Goal: Task Accomplishment & Management: Use online tool/utility

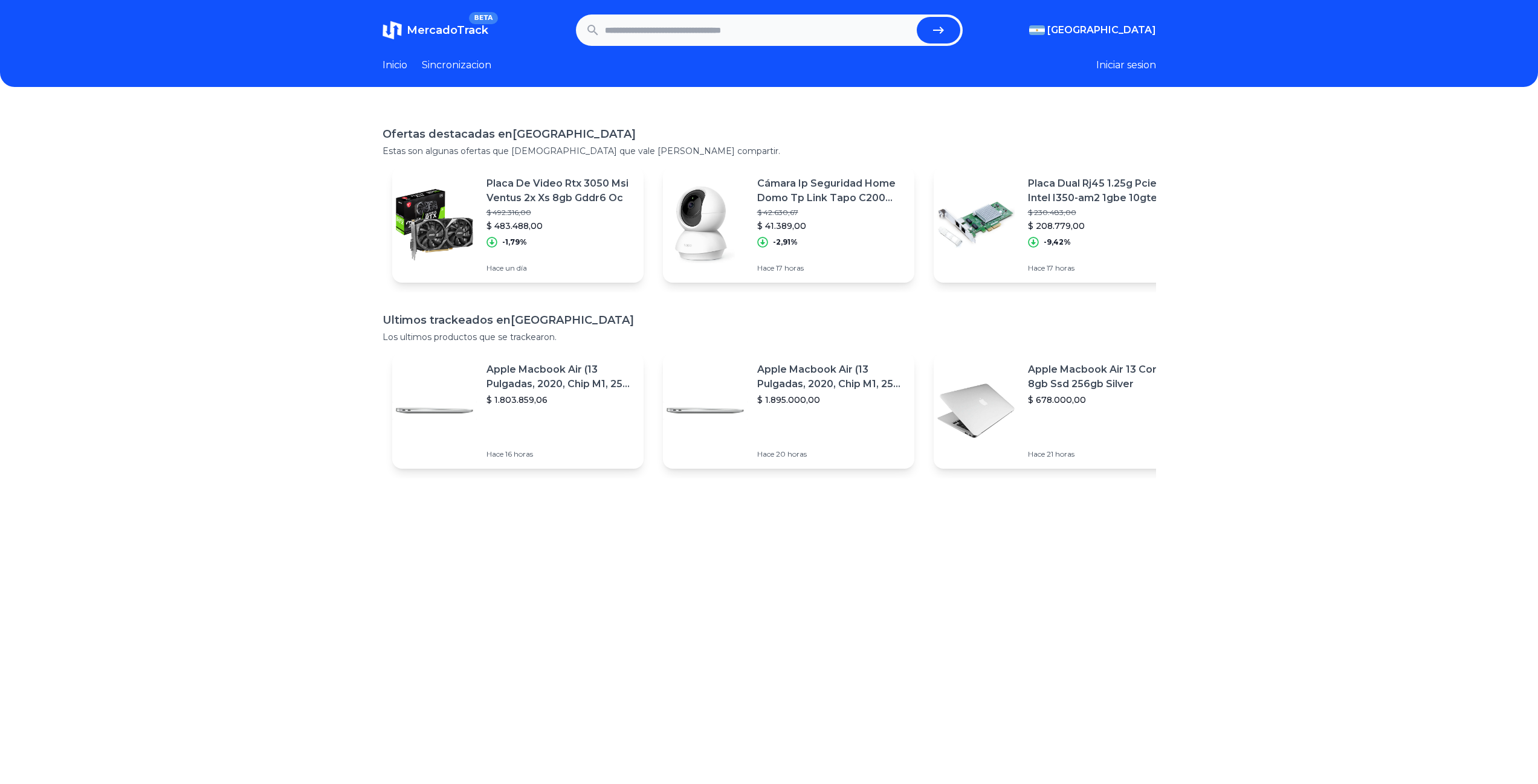
click at [657, 32] on input "text" at bounding box center [758, 30] width 307 height 26
click at [935, 32] on button "submit" at bounding box center [939, 30] width 44 height 26
type input "**********"
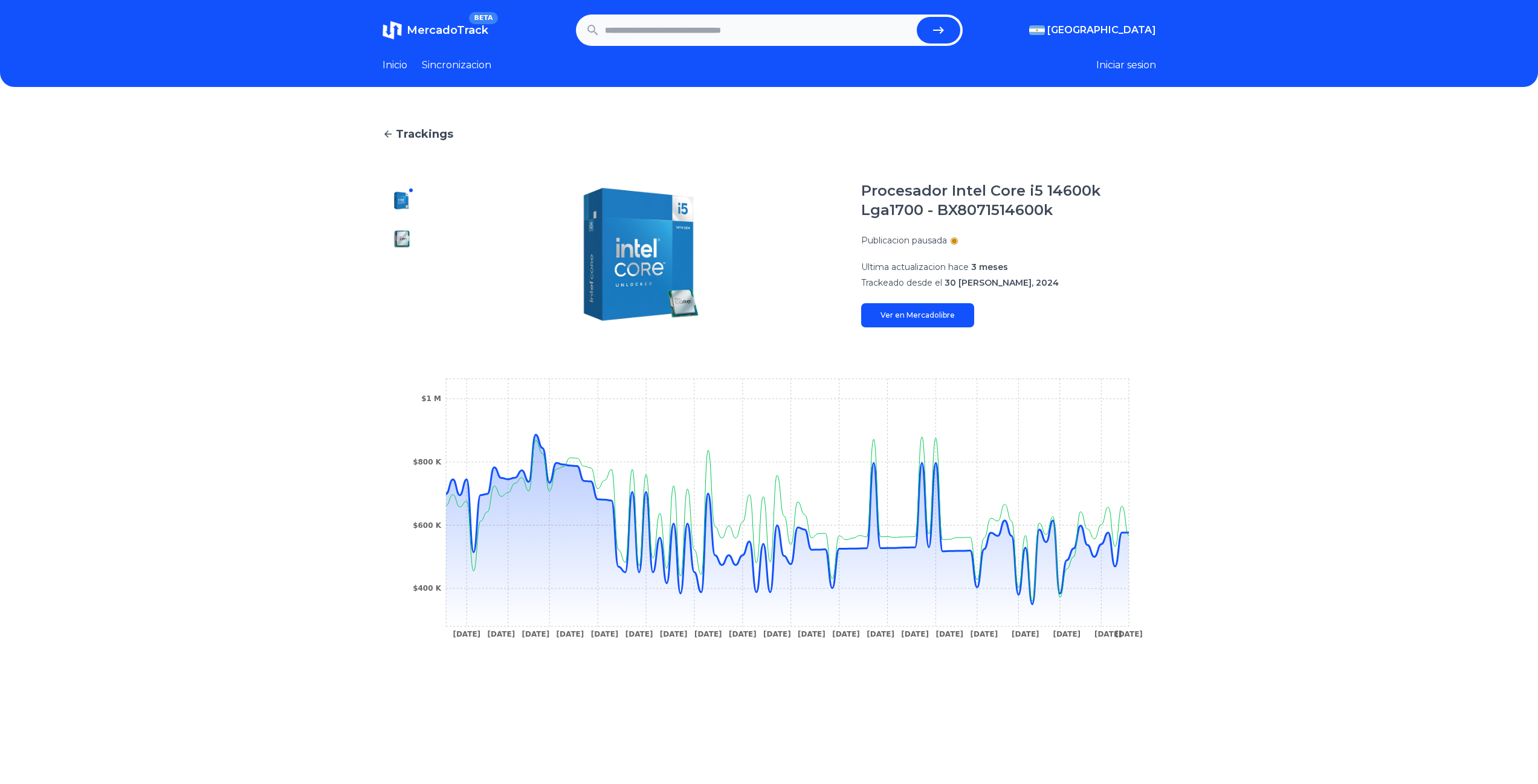
click at [936, 317] on link "Ver en Mercadolibre" at bounding box center [918, 315] width 113 height 25
